Goal: Navigation & Orientation: Find specific page/section

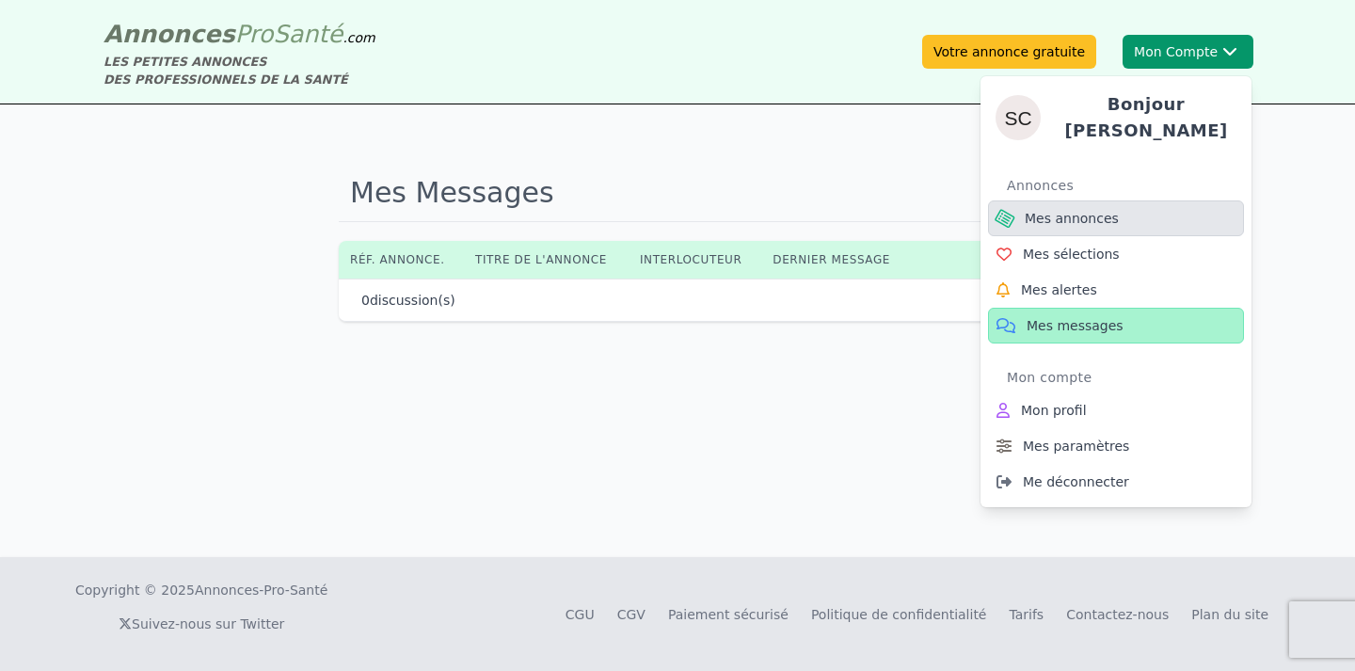
click at [1099, 209] on span "Mes annonces" at bounding box center [1072, 218] width 94 height 19
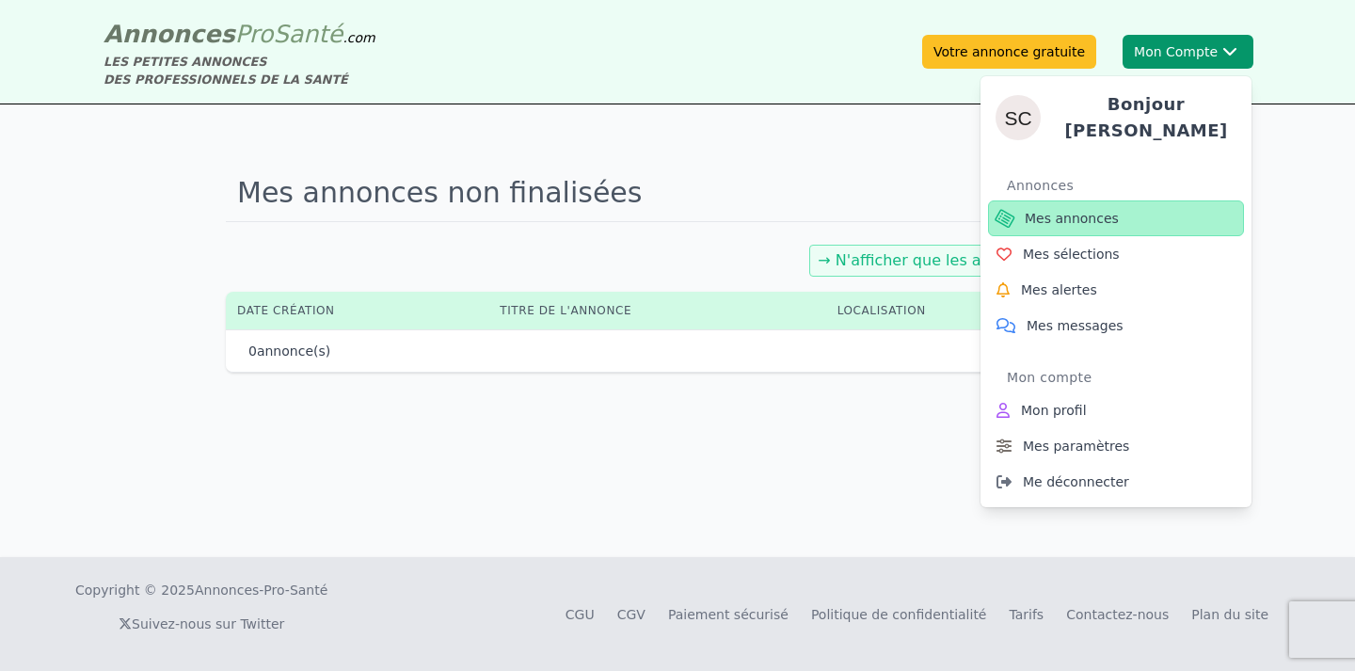
click at [1087, 216] on span "Mes annonces" at bounding box center [1072, 218] width 94 height 19
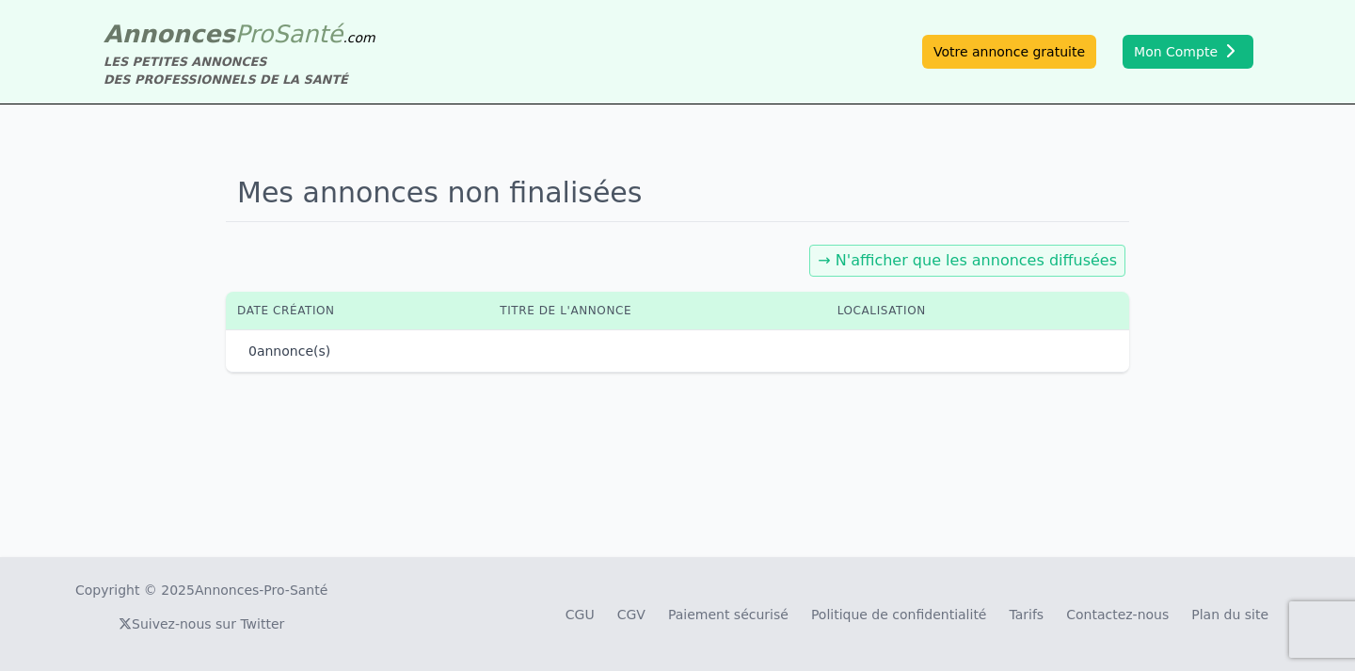
click at [975, 260] on link "→ N'afficher que les annonces diffusées" at bounding box center [967, 260] width 299 height 18
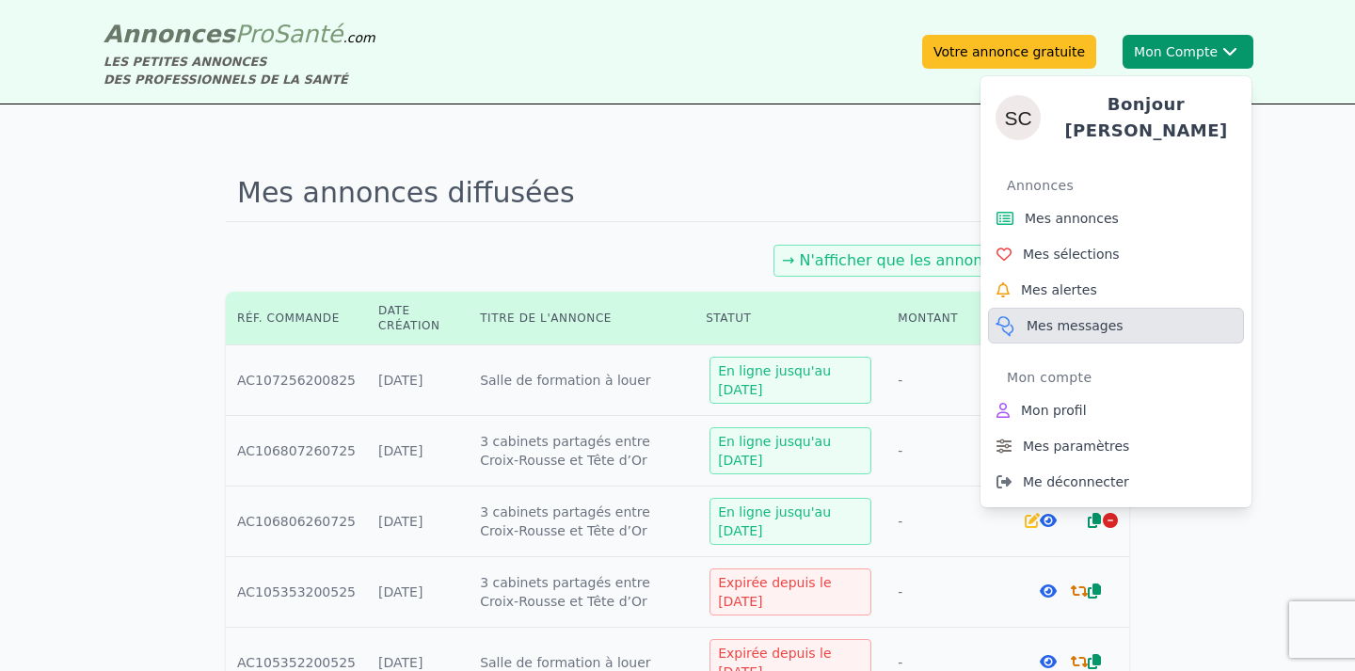
click at [1092, 316] on span "Mes messages" at bounding box center [1075, 325] width 97 height 19
